Goal: Transaction & Acquisition: Download file/media

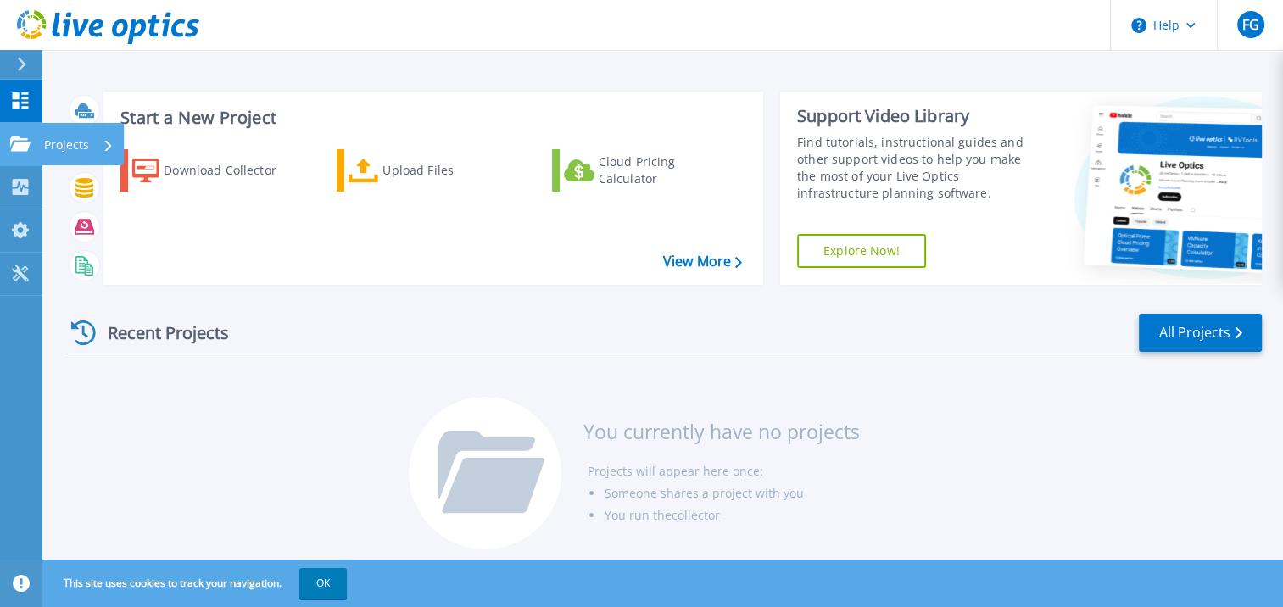
click at [11, 145] on icon at bounding box center [20, 144] width 20 height 14
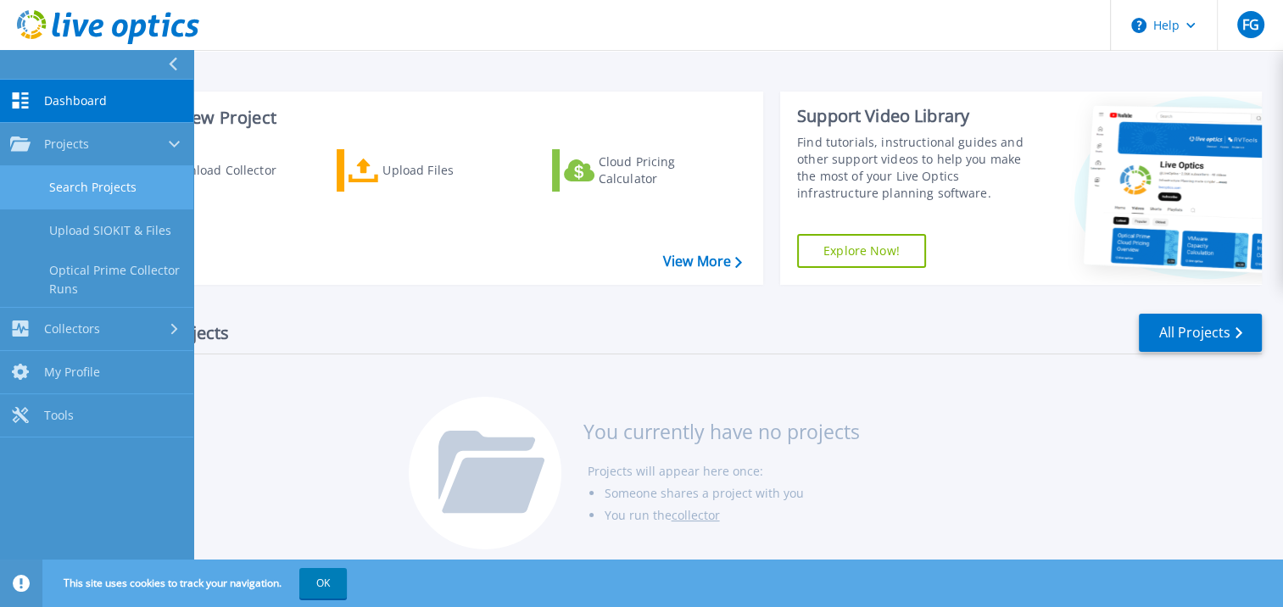
click at [95, 196] on link "Search Projects" at bounding box center [96, 187] width 193 height 43
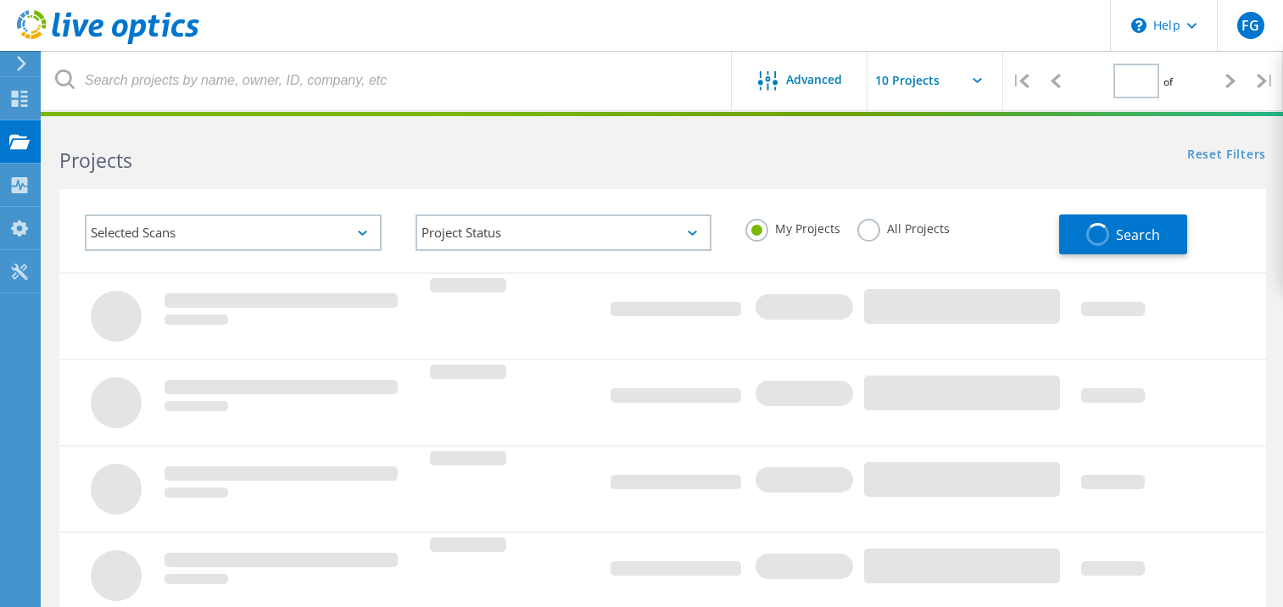
type input "1"
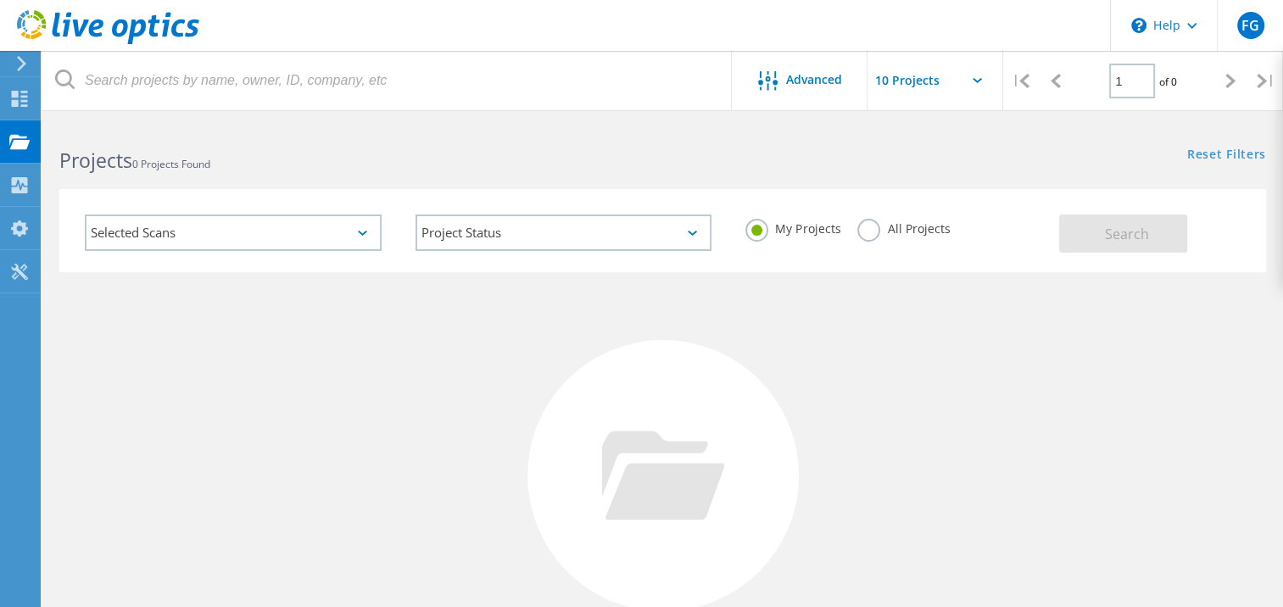
click at [906, 217] on div "My Projects All Projects" at bounding box center [894, 229] width 331 height 63
click at [904, 230] on label "All Projects" at bounding box center [904, 227] width 92 height 16
click at [0, 0] on input "All Projects" at bounding box center [0, 0] width 0 height 0
click at [1099, 228] on button "Search" at bounding box center [1123, 234] width 128 height 38
click at [176, 242] on div "Selected Scans" at bounding box center [233, 233] width 297 height 36
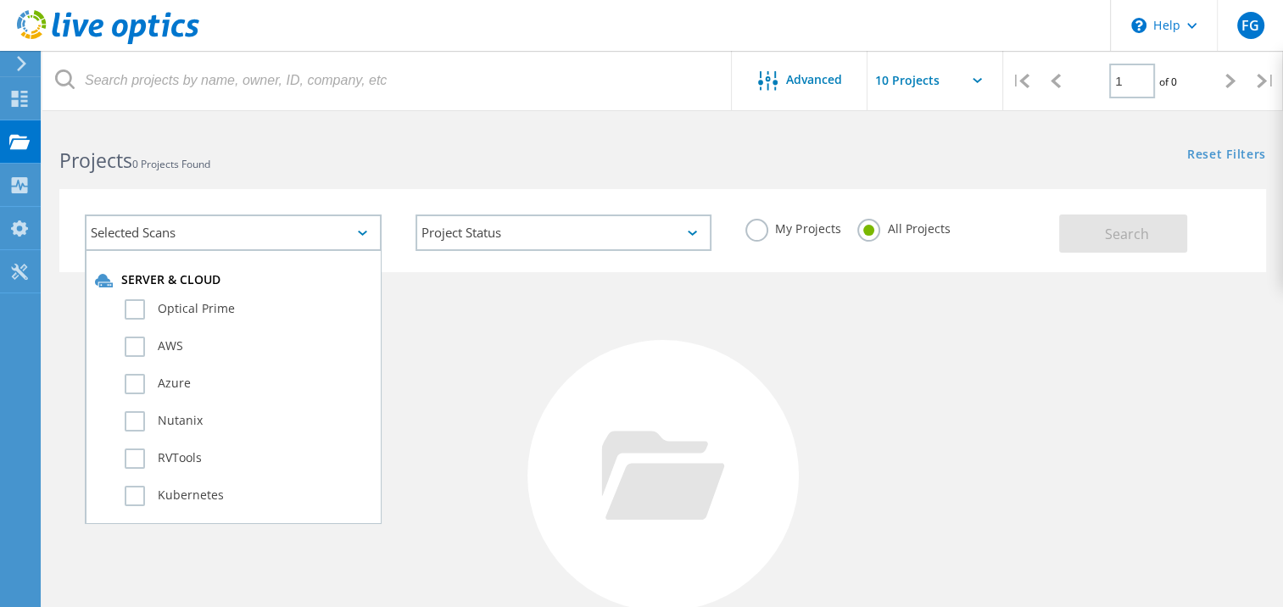
click at [176, 242] on div "Selected Scans" at bounding box center [233, 233] width 297 height 36
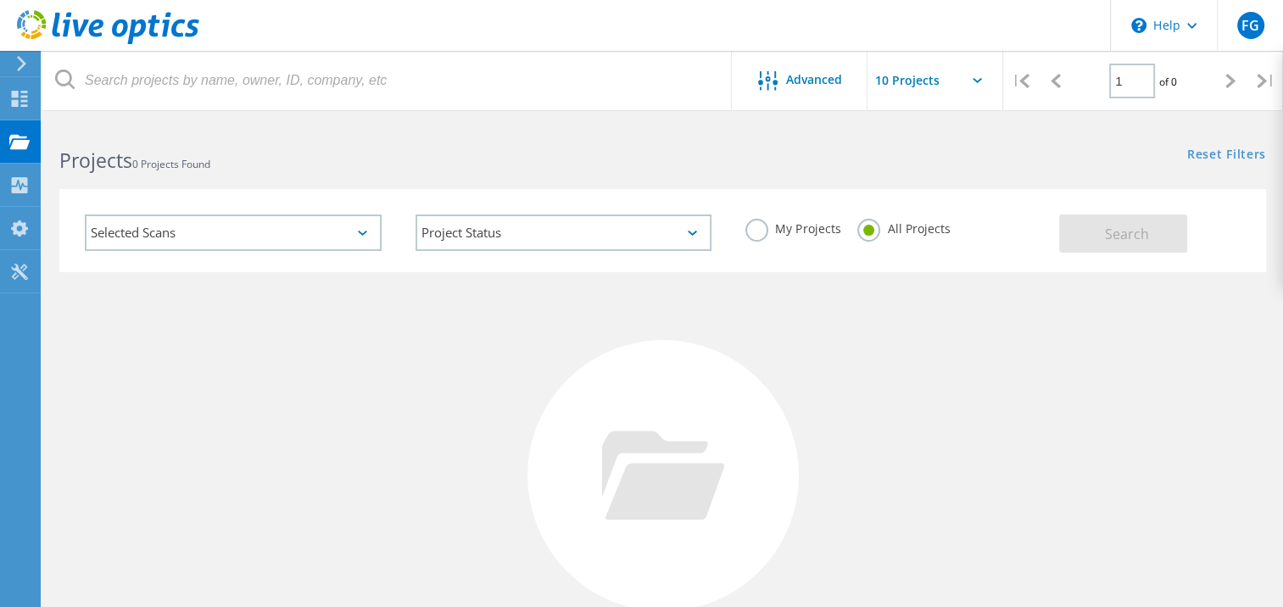
click at [175, 232] on div "Selected Scans" at bounding box center [233, 233] width 297 height 36
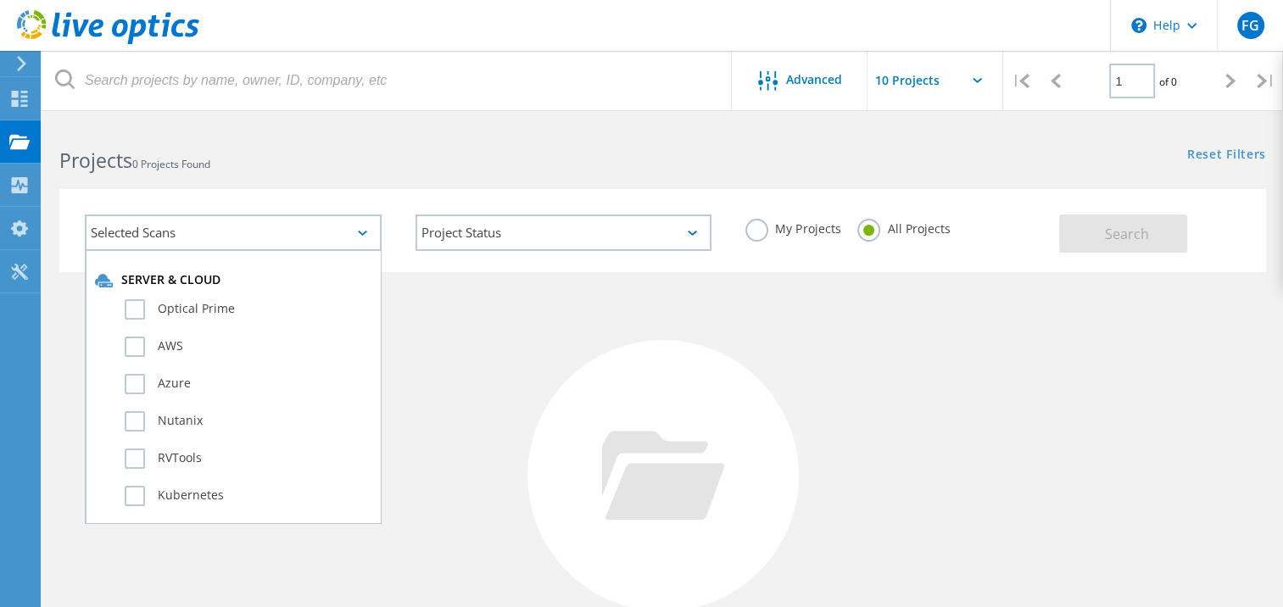
click at [185, 412] on label "Nutanix" at bounding box center [248, 421] width 247 height 20
click at [0, 0] on input "Nutanix" at bounding box center [0, 0] width 0 height 0
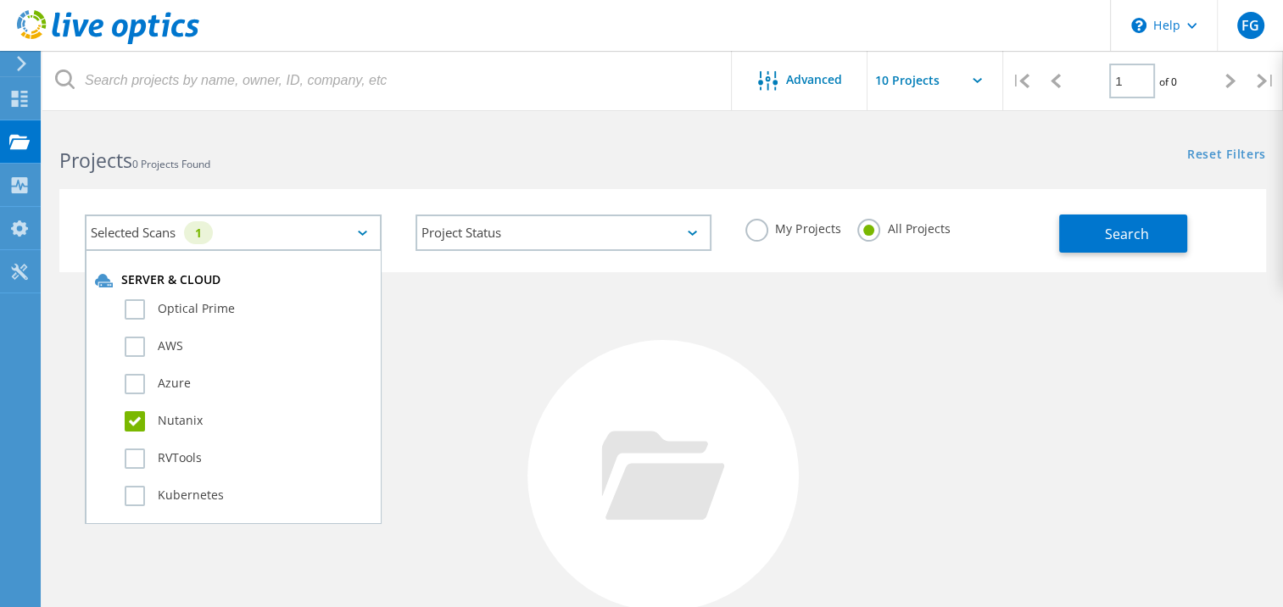
click at [186, 411] on label "Nutanix" at bounding box center [248, 421] width 247 height 20
click at [0, 0] on input "Nutanix" at bounding box center [0, 0] width 0 height 0
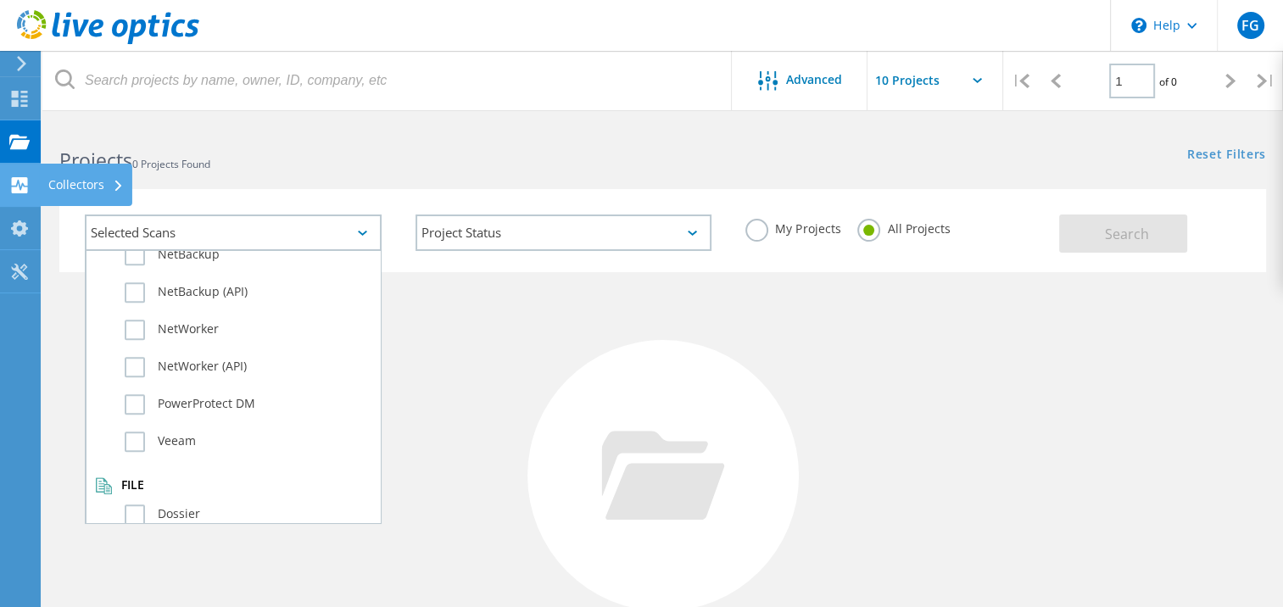
click at [27, 177] on icon at bounding box center [19, 185] width 20 height 16
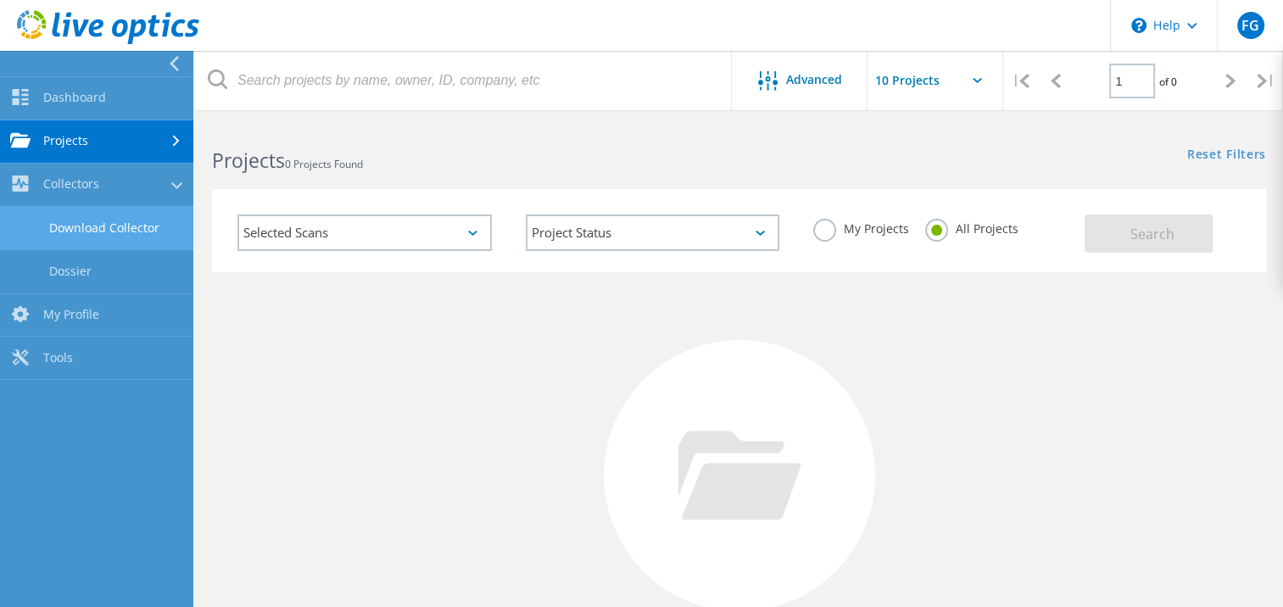
click at [70, 223] on link "Download Collector" at bounding box center [96, 228] width 193 height 43
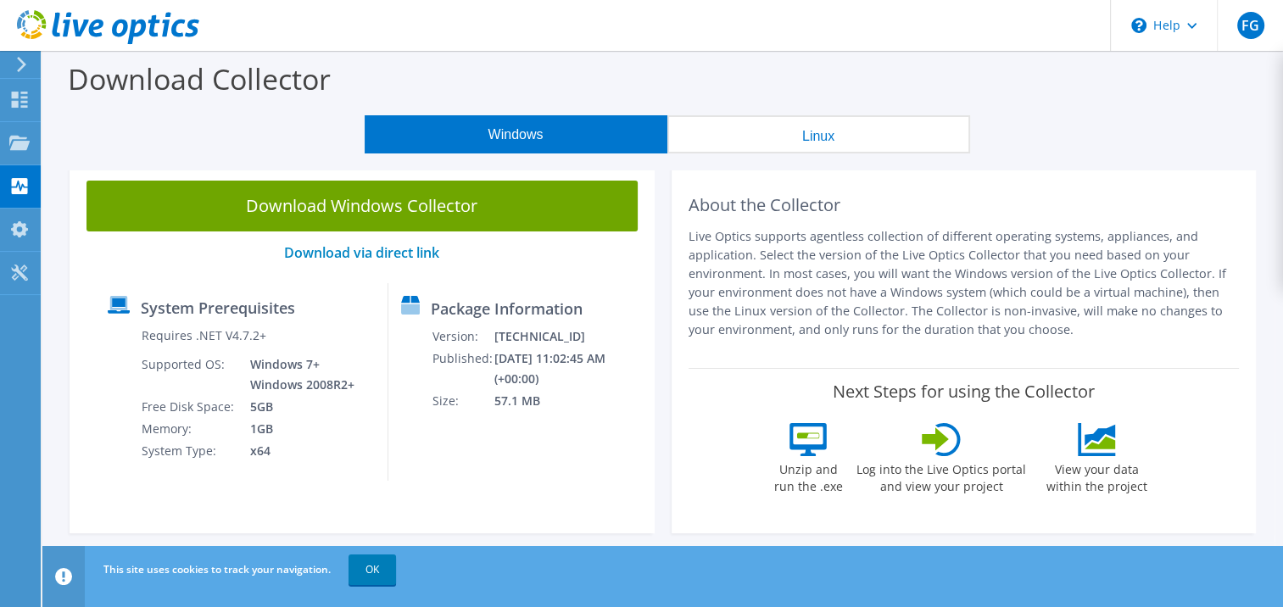
click at [841, 249] on p "Live Optics supports agentless collection of different operating systems, appli…" at bounding box center [964, 283] width 551 height 112
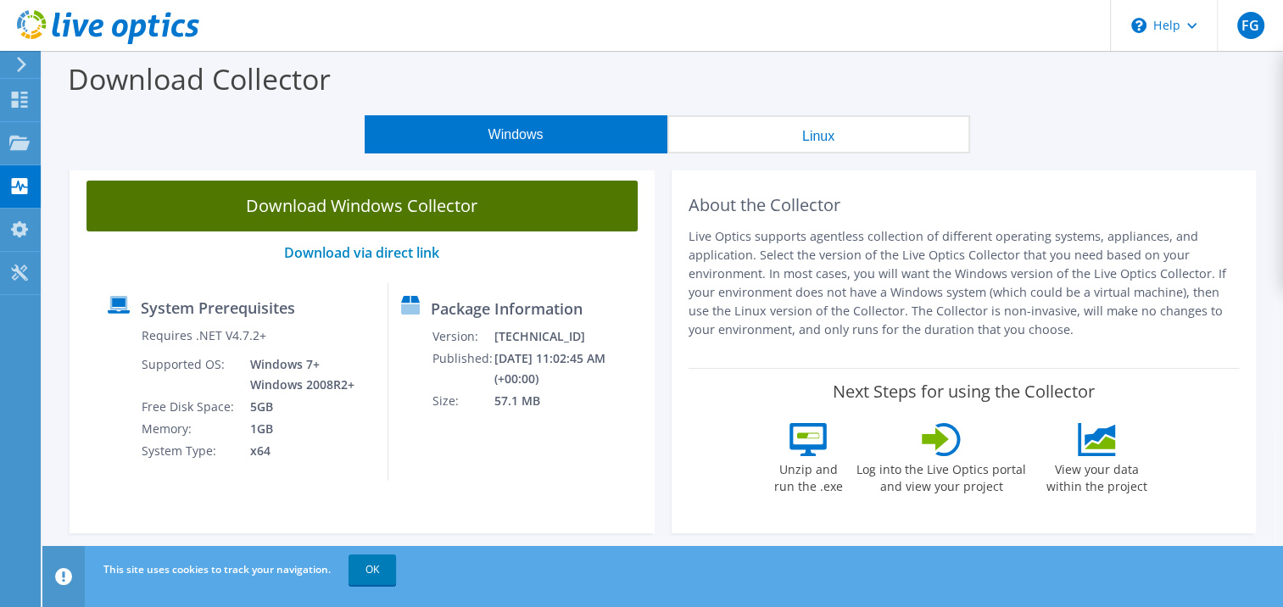
click at [422, 213] on link "Download Windows Collector" at bounding box center [362, 206] width 551 height 51
